Goal: Task Accomplishment & Management: Manage account settings

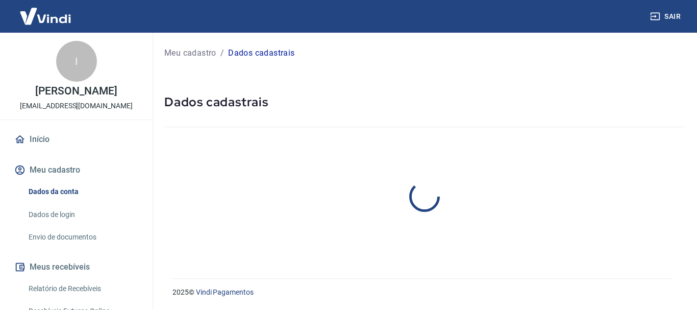
select select "SP"
select select "business"
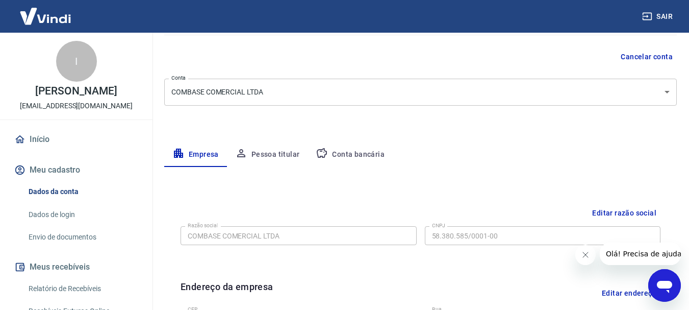
scroll to position [69, 0]
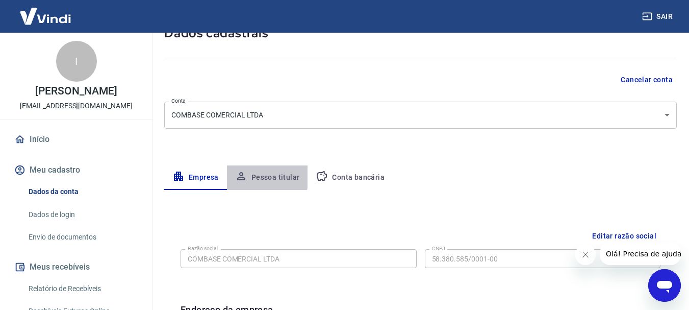
click at [261, 176] on button "Pessoa titular" at bounding box center [267, 177] width 81 height 24
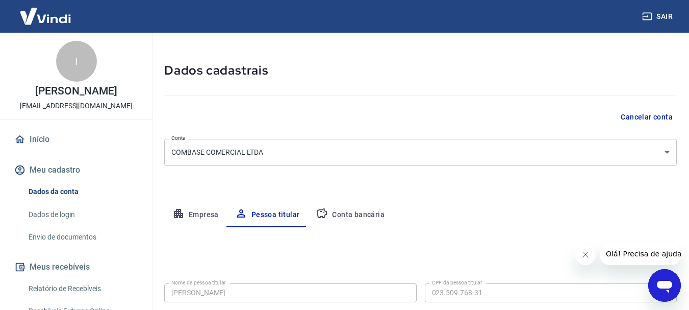
scroll to position [0, 0]
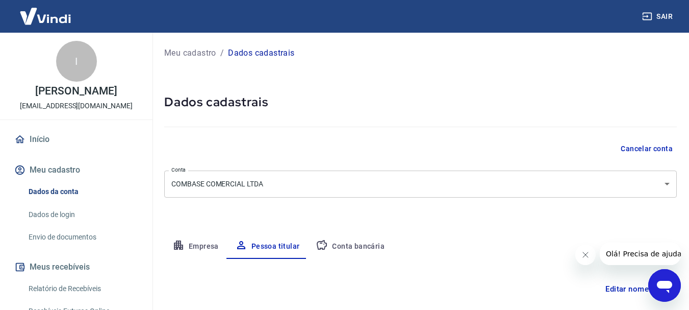
click at [347, 247] on button "Conta bancária" at bounding box center [350, 246] width 85 height 24
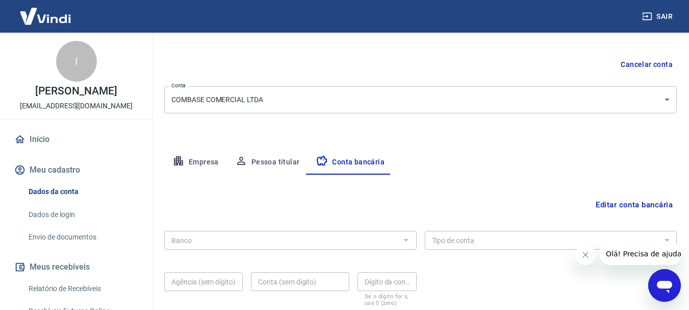
scroll to position [102, 0]
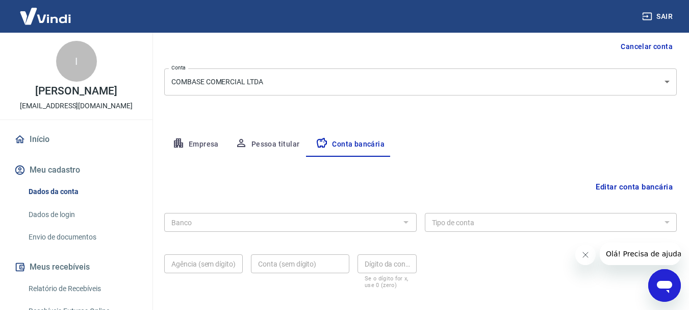
click at [407, 220] on div at bounding box center [405, 222] width 13 height 14
click at [408, 222] on div at bounding box center [405, 222] width 13 height 14
click at [406, 222] on div at bounding box center [405, 222] width 13 height 14
click at [619, 189] on button "Editar conta bancária" at bounding box center [634, 186] width 85 height 19
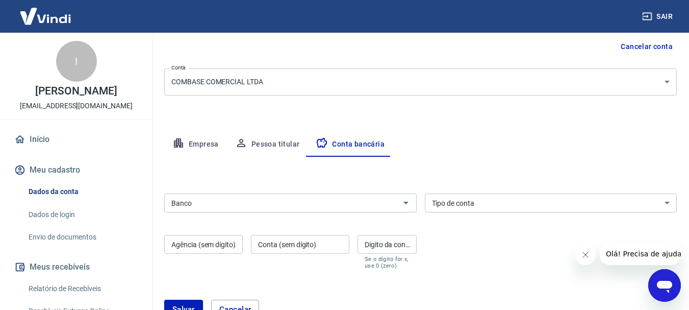
click at [386, 205] on input "Banco" at bounding box center [282, 202] width 230 height 13
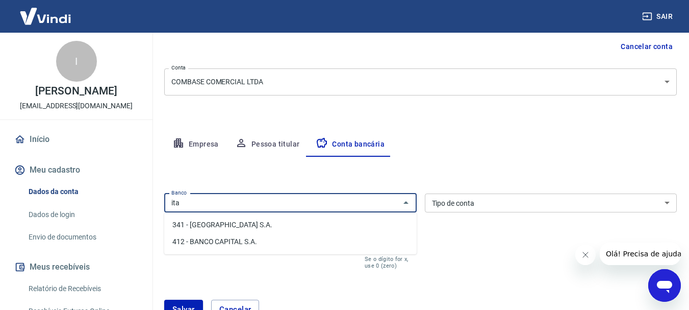
click at [227, 230] on li "341 - [GEOGRAPHIC_DATA] S.A." at bounding box center [290, 224] width 253 height 17
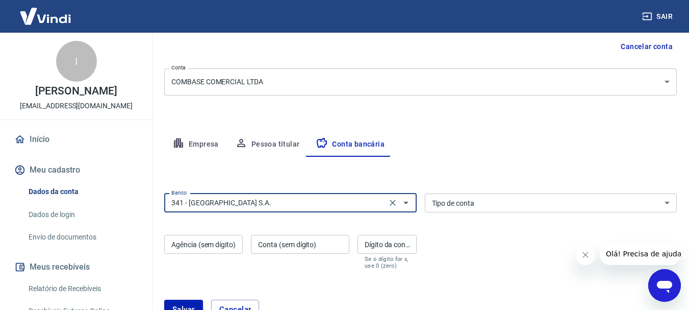
type input "341 - [GEOGRAPHIC_DATA] S.A."
click at [206, 240] on input "Agência (sem dígito)" at bounding box center [203, 244] width 79 height 19
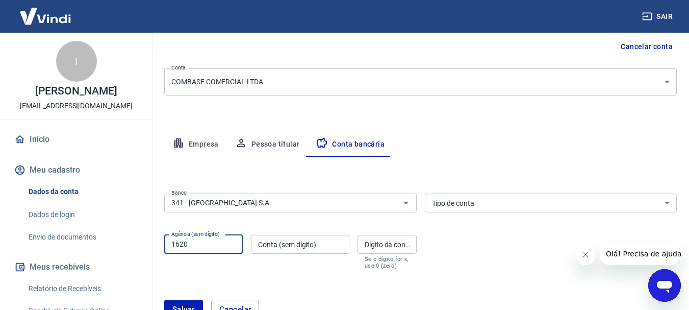
type input "1620"
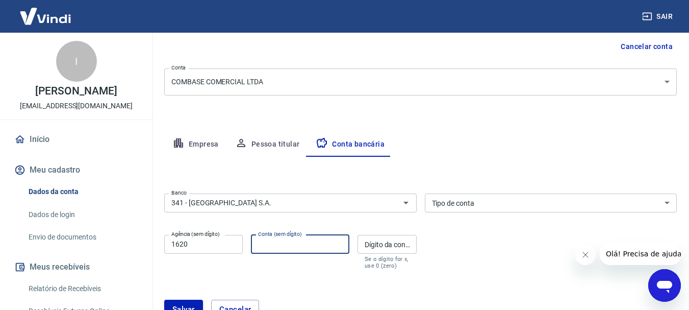
click at [268, 244] on input "Conta (sem dígito)" at bounding box center [300, 244] width 98 height 19
type input "00090"
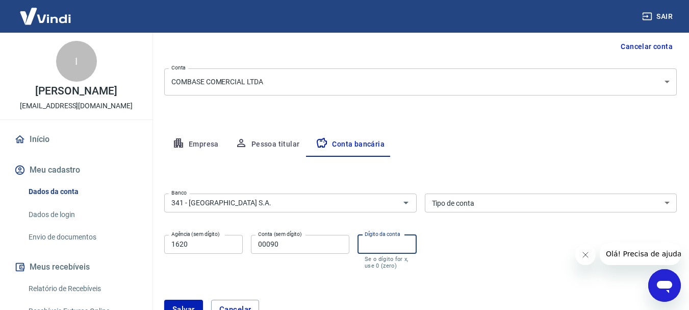
click at [376, 250] on input "Dígito da conta" at bounding box center [387, 244] width 59 height 19
type input "9"
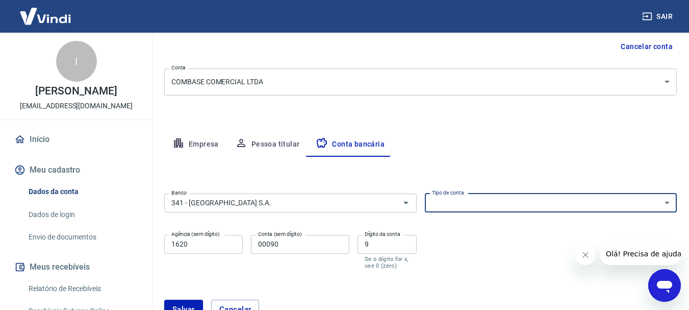
click at [469, 207] on select "Conta Corrente Conta Poupança" at bounding box center [551, 202] width 253 height 19
select select "1"
click at [425, 193] on select "Conta Corrente Conta Poupança" at bounding box center [551, 202] width 253 height 19
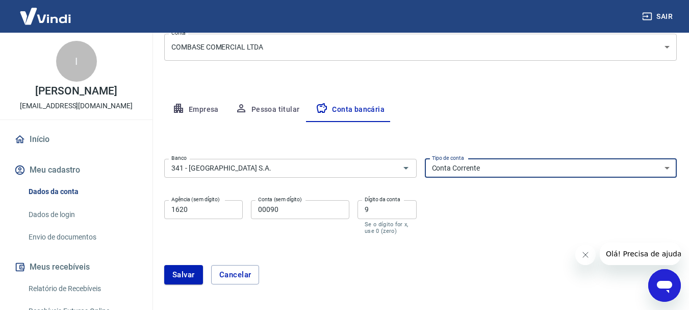
scroll to position [153, 0]
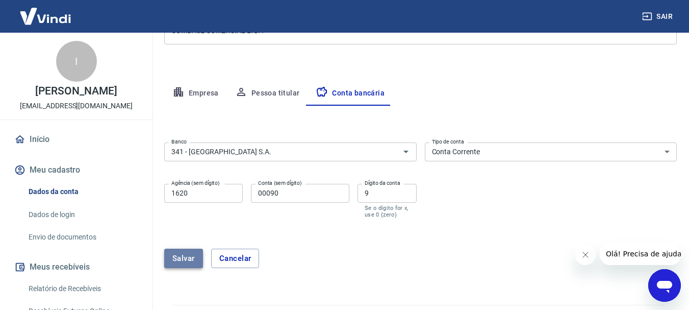
click at [183, 253] on button "Salvar" at bounding box center [183, 257] width 39 height 19
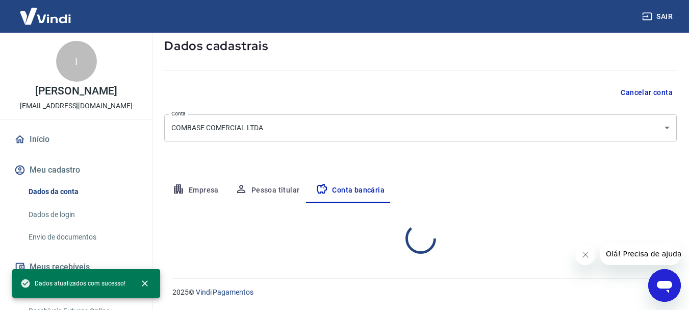
select select "1"
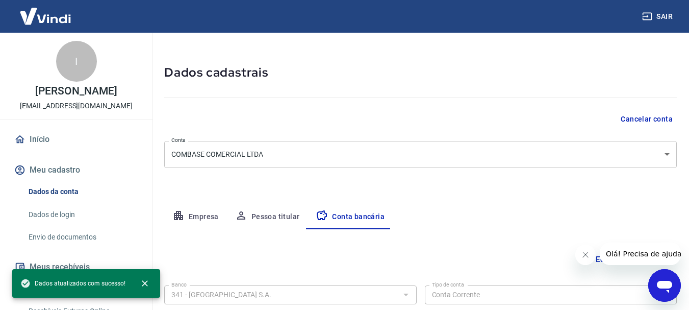
scroll to position [0, 0]
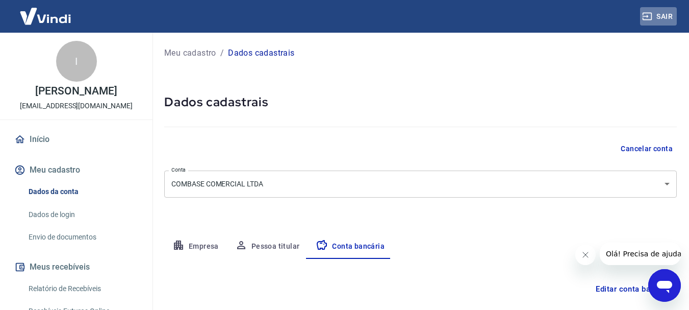
click at [660, 15] on button "Sair" at bounding box center [658, 16] width 37 height 19
